Goal: Task Accomplishment & Management: Complete application form

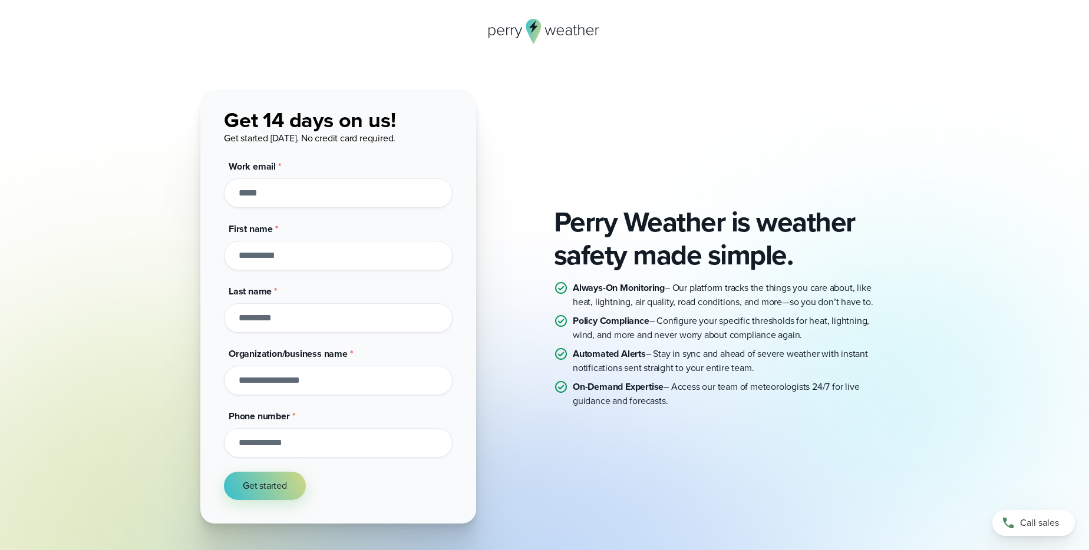
type input "***"
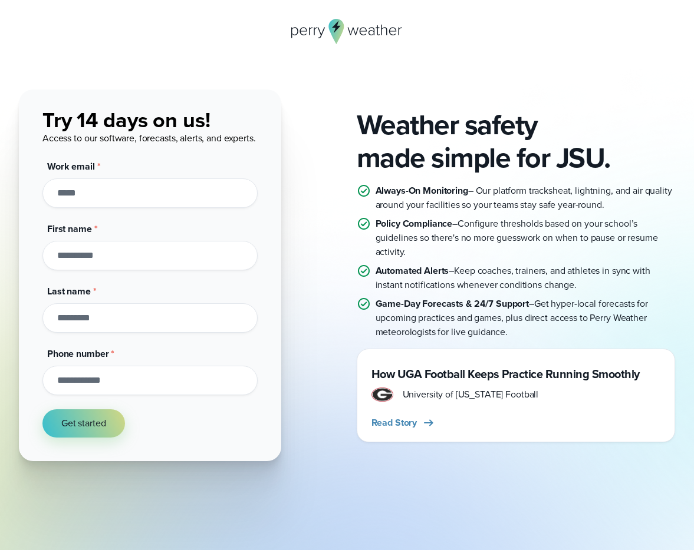
click at [355, 151] on div "Weather safety made simple for JSU. Always-On Monitoring – Our platform tracks …" at bounding box center [347, 276] width 656 height 372
